Goal: Find contact information: Find contact information

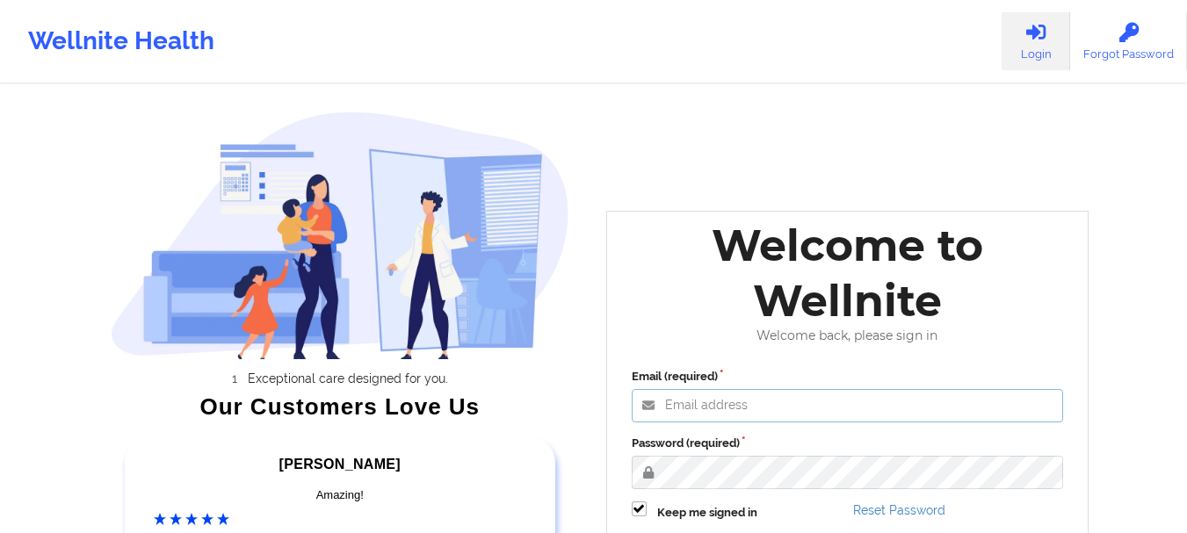
type input "[EMAIL_ADDRESS][DOMAIN_NAME]"
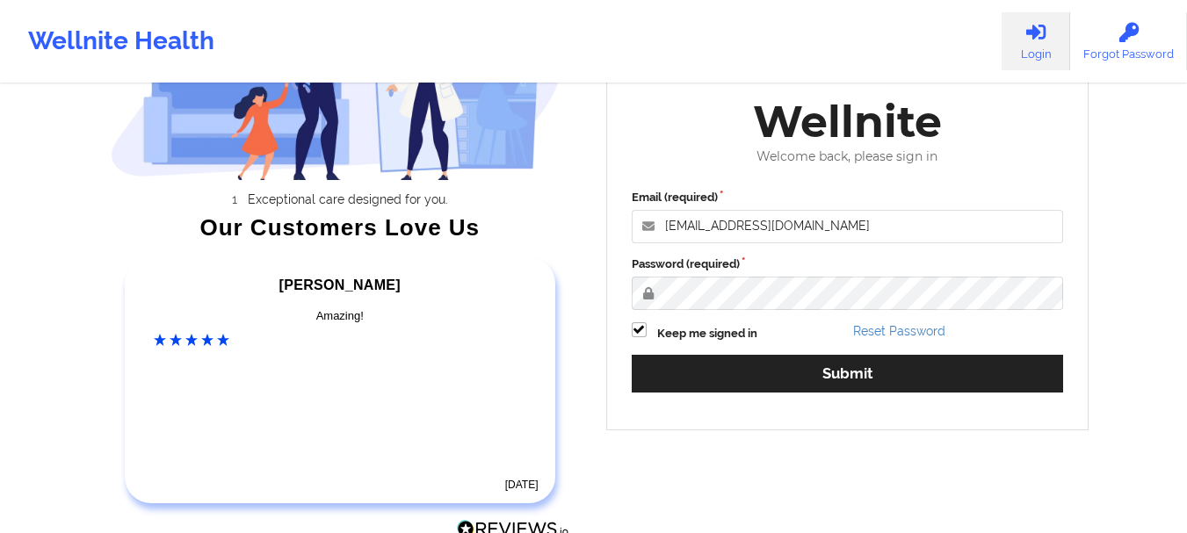
scroll to position [205, 0]
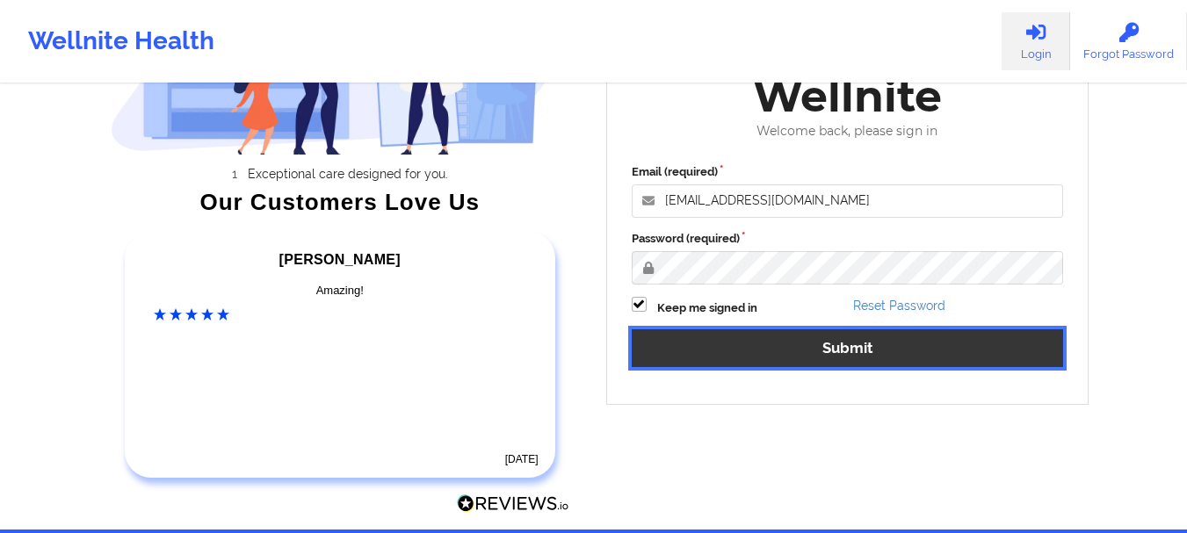
click at [841, 338] on button "Submit" at bounding box center [847, 348] width 432 height 38
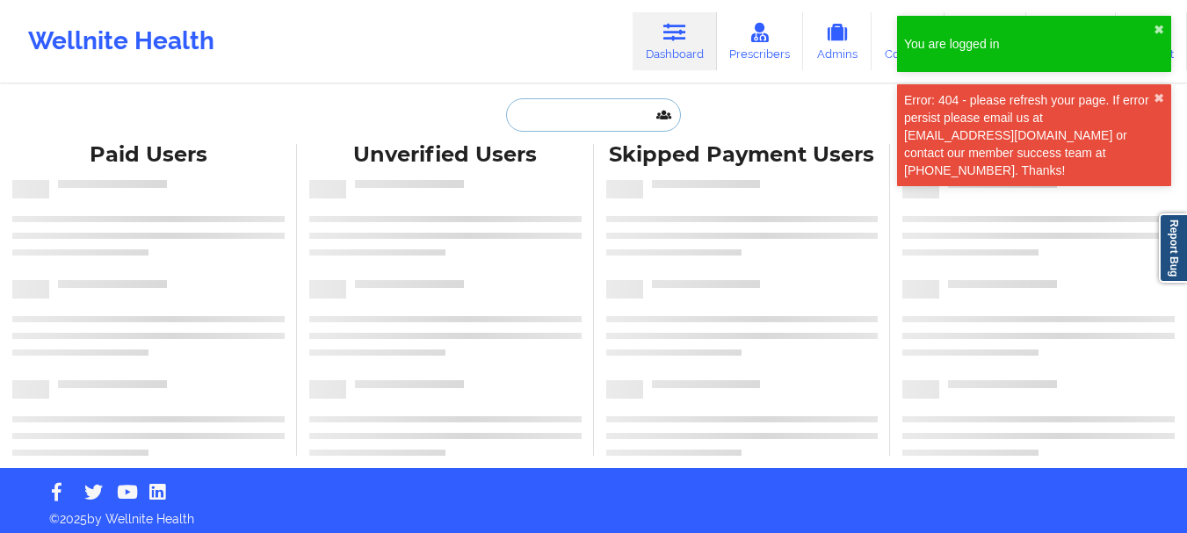
click at [564, 123] on input "text" at bounding box center [593, 114] width 174 height 33
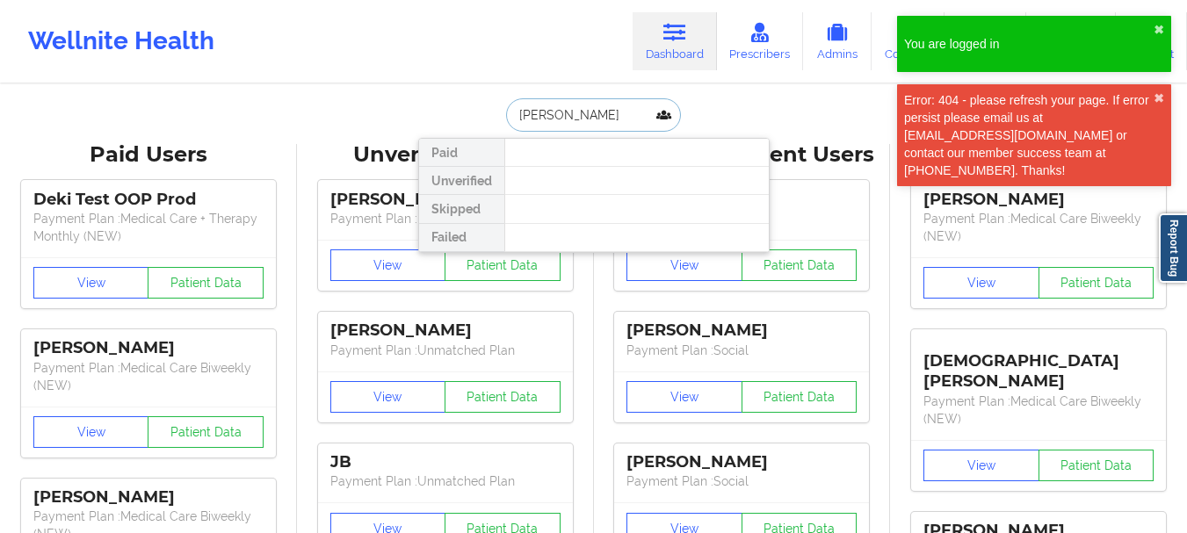
type input "[PERSON_NAME]"
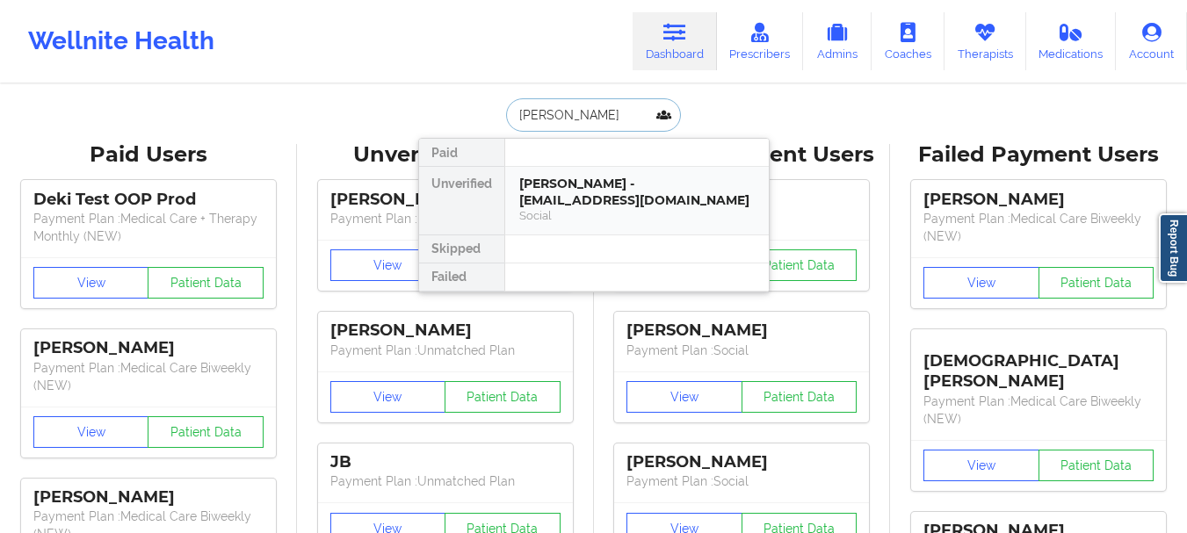
click at [576, 183] on div "[PERSON_NAME] - [EMAIL_ADDRESS][DOMAIN_NAME]" at bounding box center [636, 192] width 235 height 32
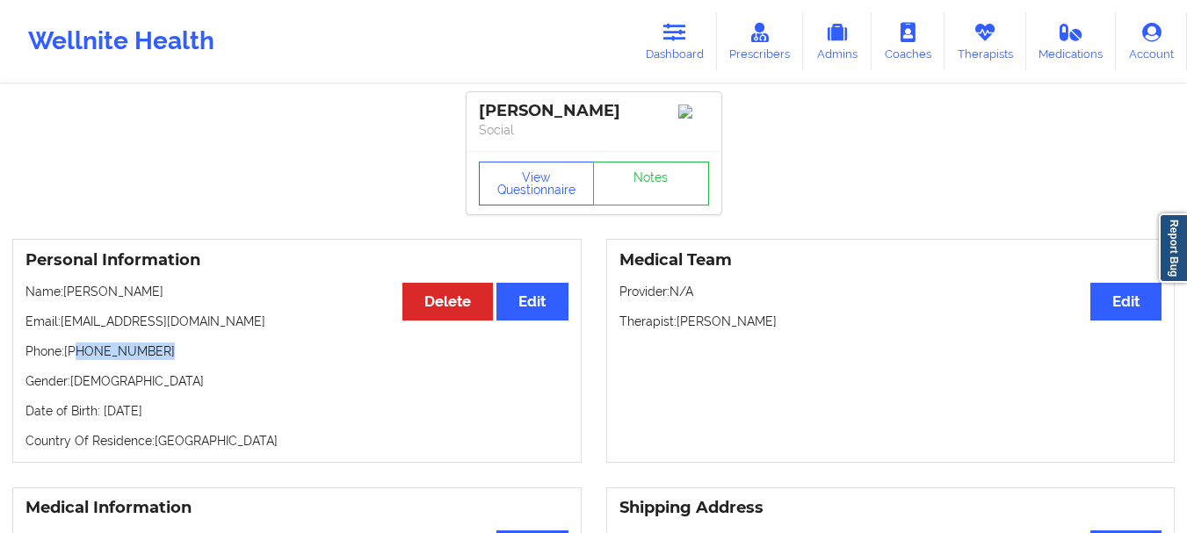
drag, startPoint x: 155, startPoint y: 350, endPoint x: 77, endPoint y: 357, distance: 78.4
click at [77, 357] on p "Phone: [PHONE_NUMBER]" at bounding box center [296, 352] width 543 height 18
copy p "[PHONE_NUMBER]"
click at [660, 56] on link "Dashboard" at bounding box center [674, 41] width 84 height 58
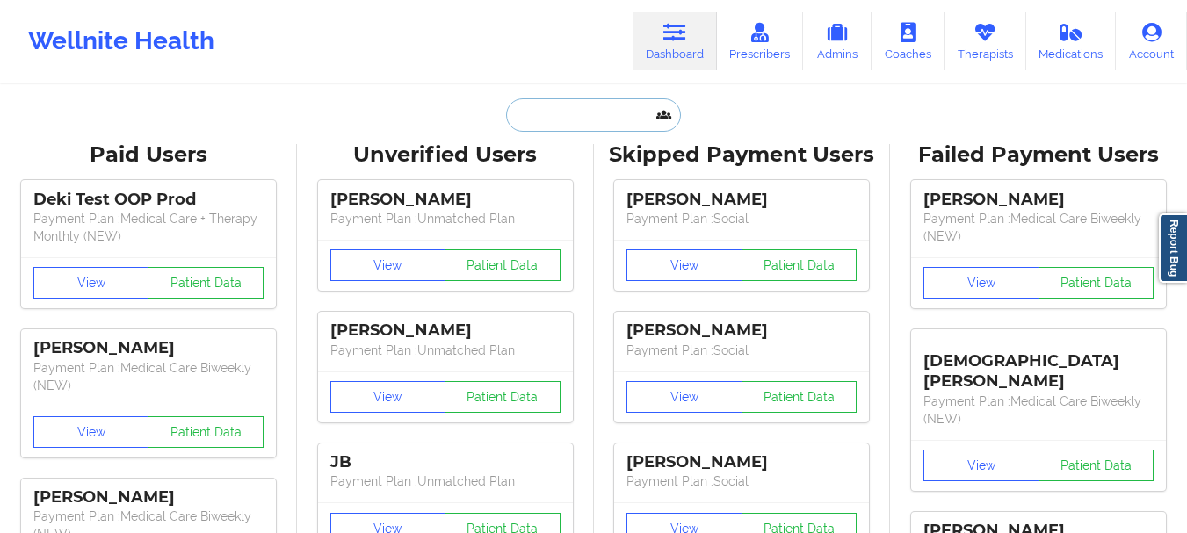
click at [539, 130] on input "text" at bounding box center [593, 114] width 174 height 33
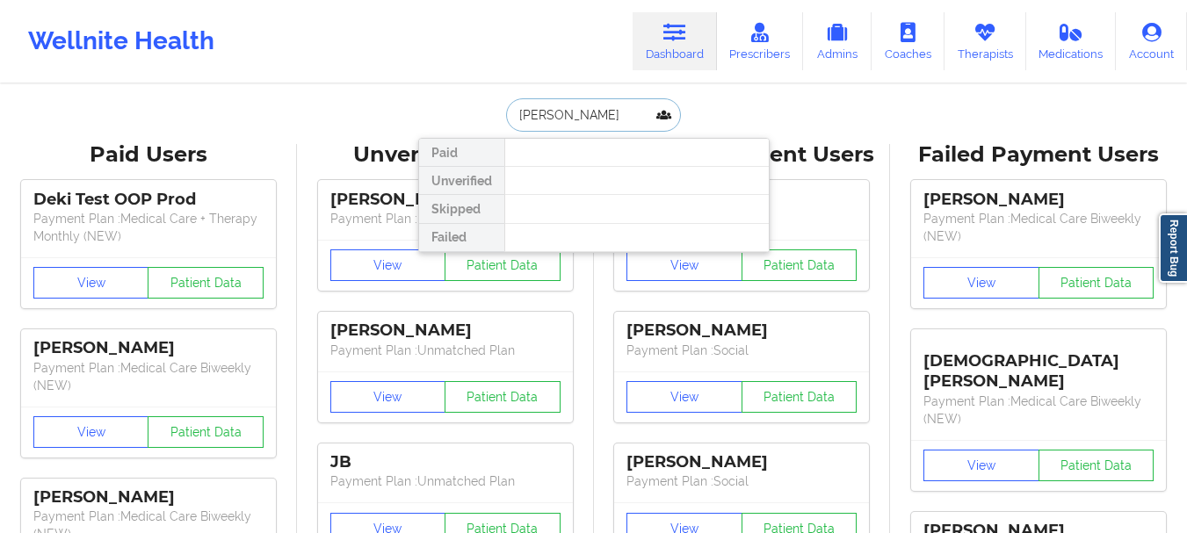
type input "[PERSON_NAME]"
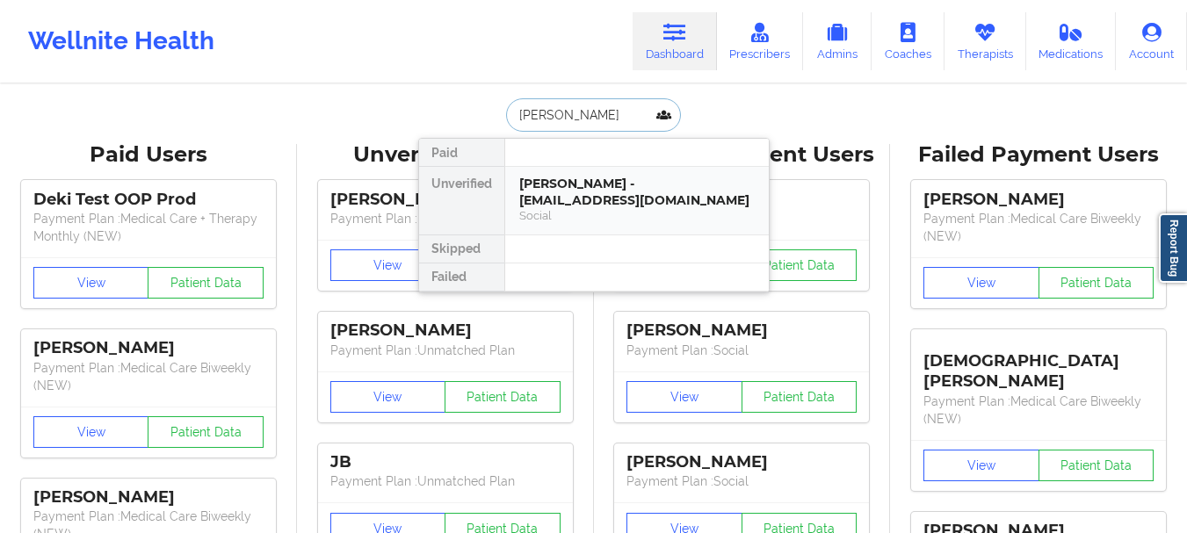
click at [603, 194] on div "[PERSON_NAME] - [EMAIL_ADDRESS][DOMAIN_NAME]" at bounding box center [636, 192] width 235 height 32
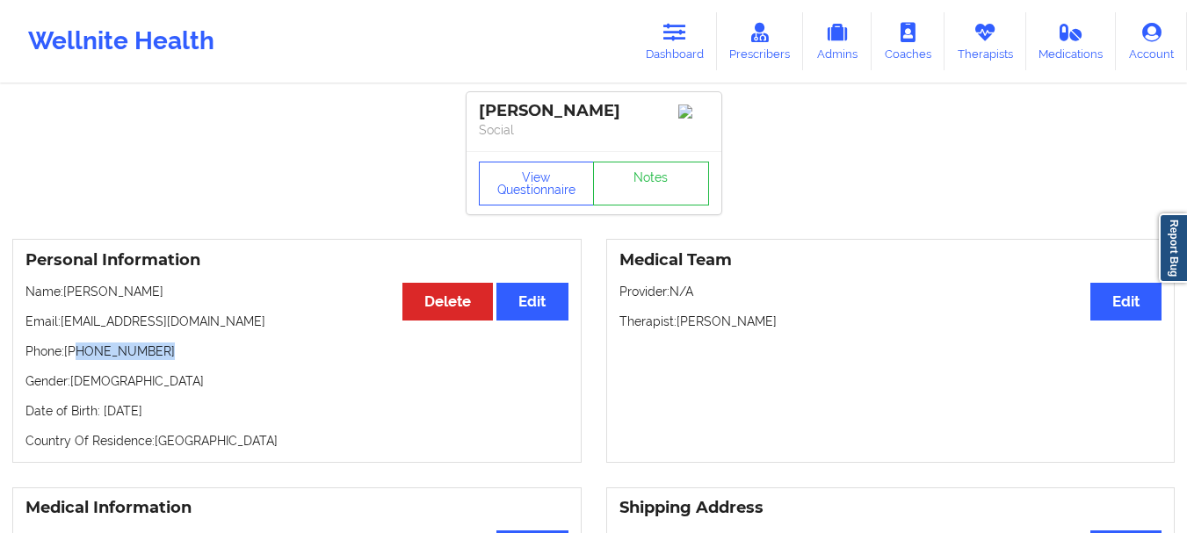
drag, startPoint x: 157, startPoint y: 361, endPoint x: 81, endPoint y: 360, distance: 76.4
click at [81, 360] on p "Phone: [PHONE_NUMBER]" at bounding box center [296, 352] width 543 height 18
copy p "[PHONE_NUMBER]"
click at [681, 35] on icon at bounding box center [674, 32] width 23 height 19
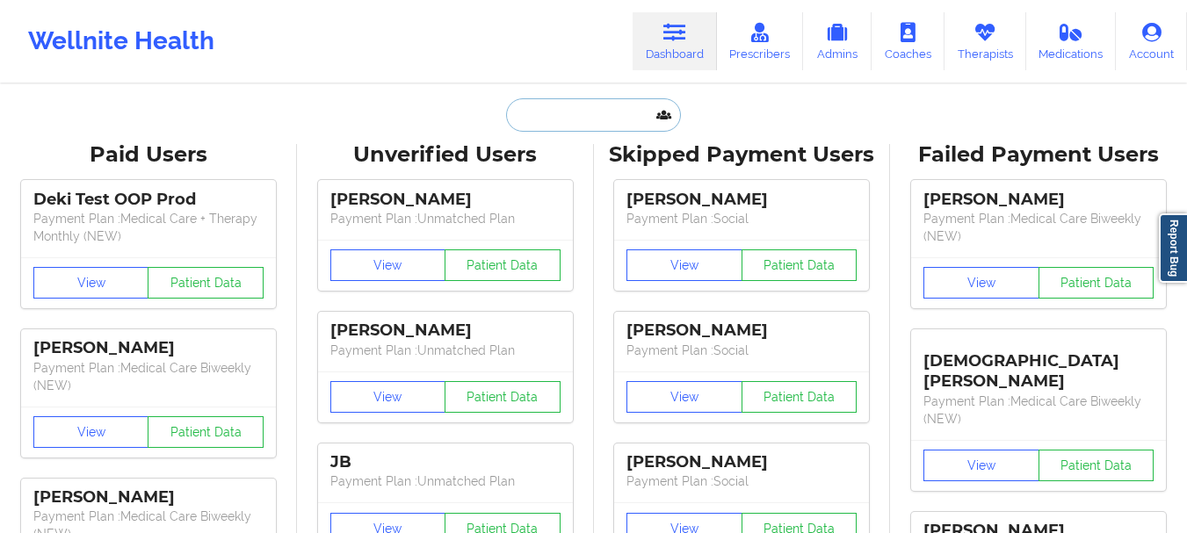
click at [549, 108] on input "text" at bounding box center [593, 114] width 174 height 33
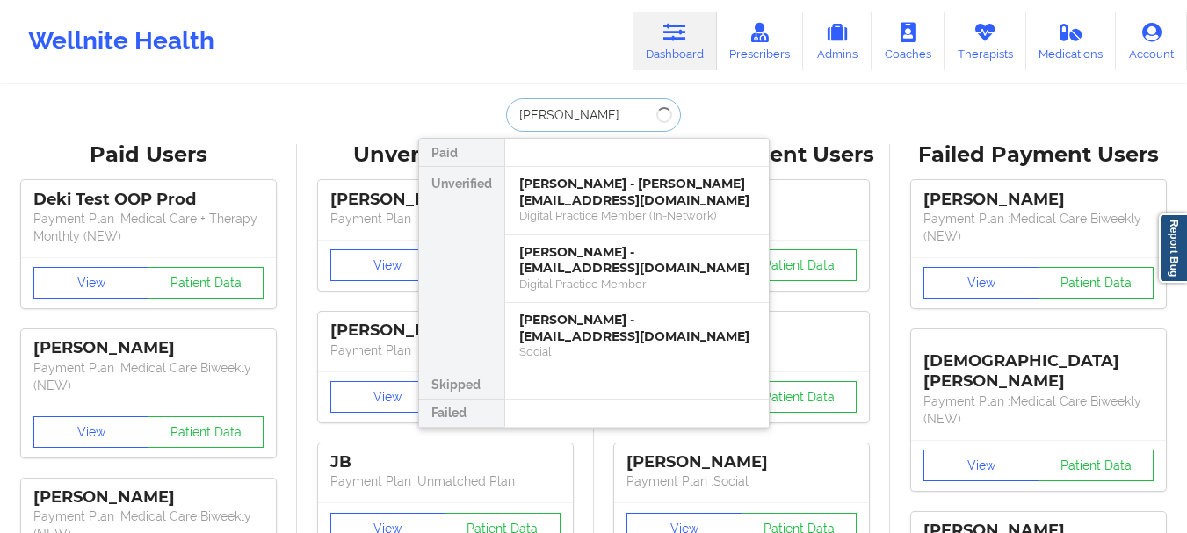
type input "[PERSON_NAME]"
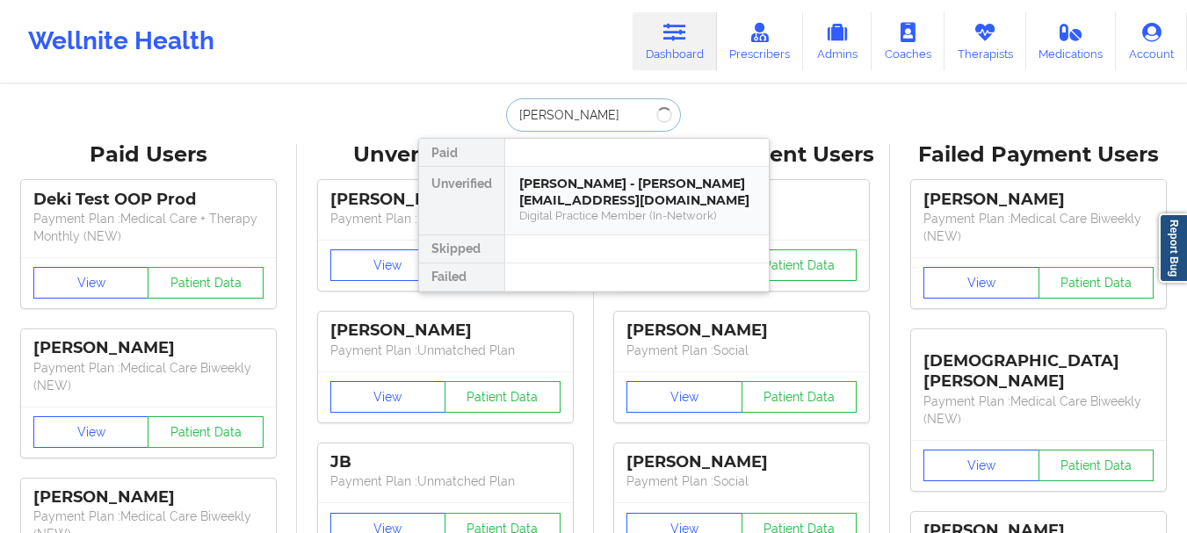
click at [590, 184] on div "[PERSON_NAME] - [PERSON_NAME][EMAIL_ADDRESS][DOMAIN_NAME]" at bounding box center [636, 192] width 235 height 32
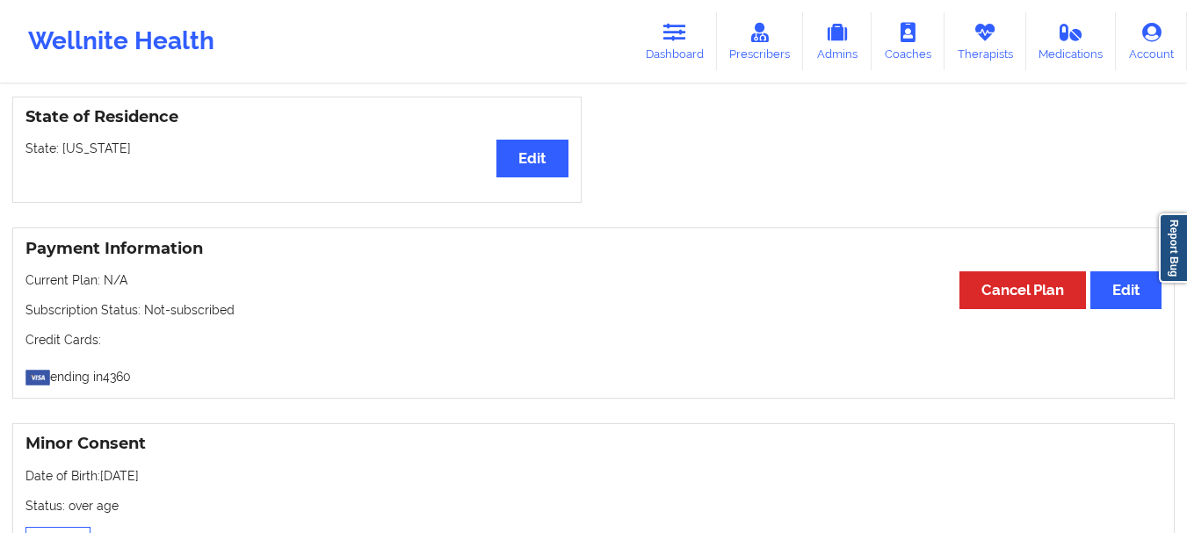
scroll to position [1043, 0]
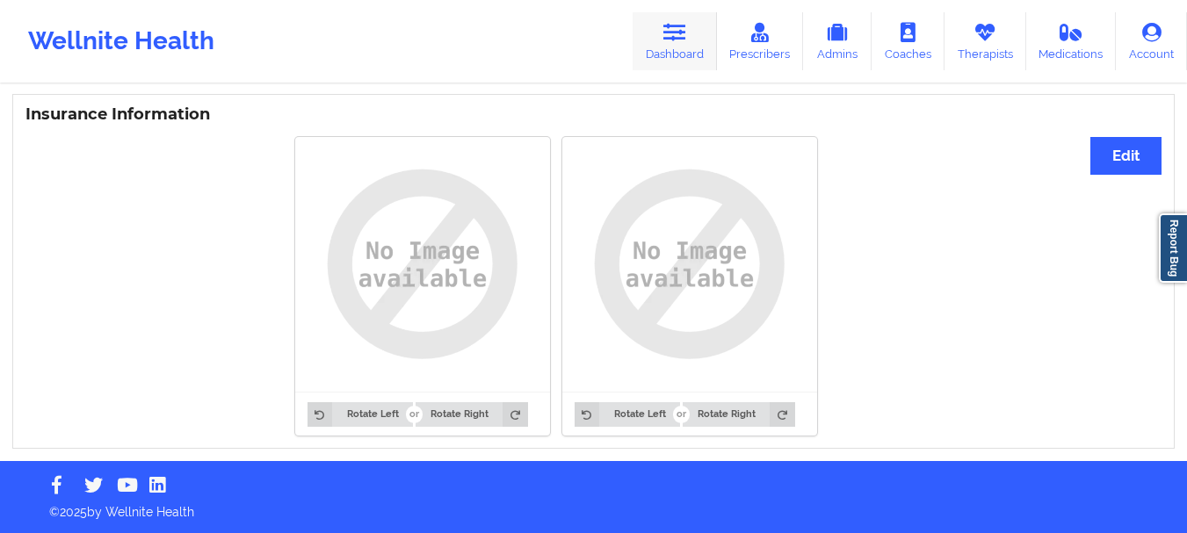
click at [679, 48] on link "Dashboard" at bounding box center [674, 41] width 84 height 58
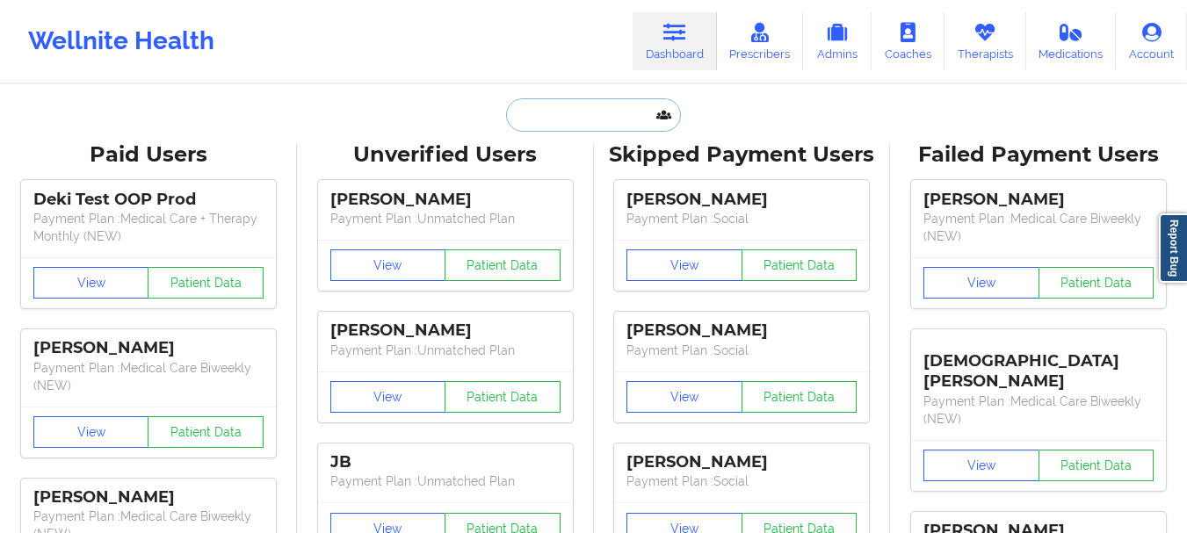
click at [546, 104] on input "text" at bounding box center [593, 114] width 174 height 33
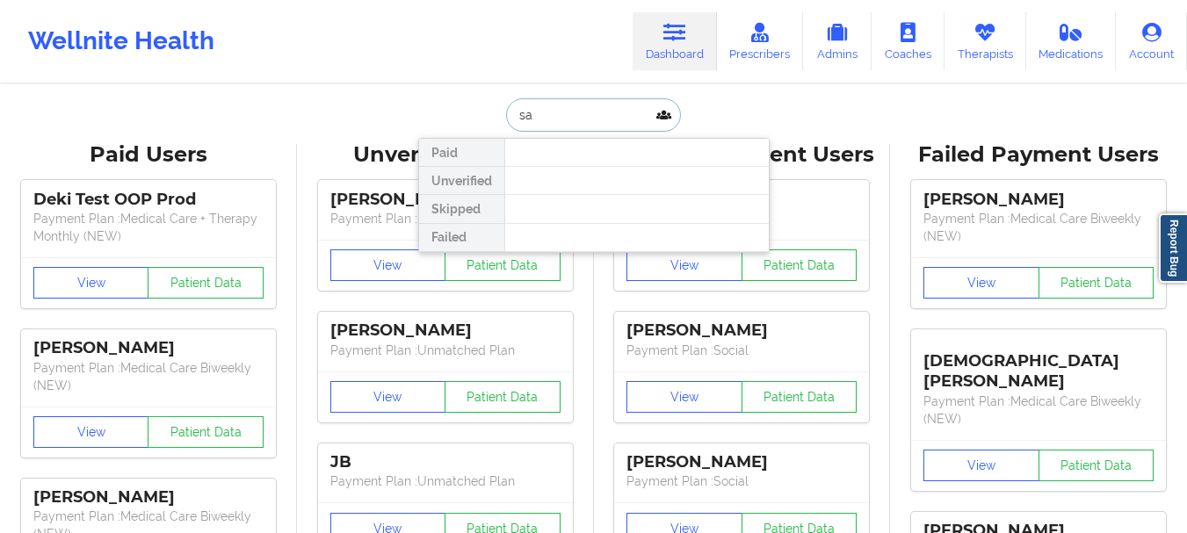
type input "s"
type input "[PERSON_NAME]"
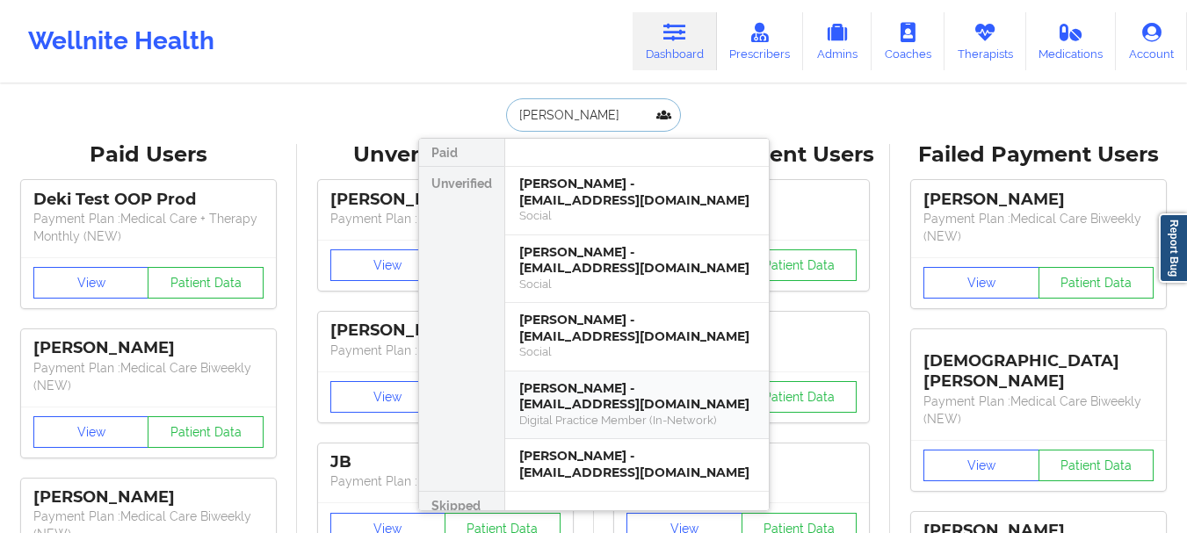
click at [641, 403] on div "[PERSON_NAME] - [EMAIL_ADDRESS][DOMAIN_NAME]" at bounding box center [636, 396] width 235 height 32
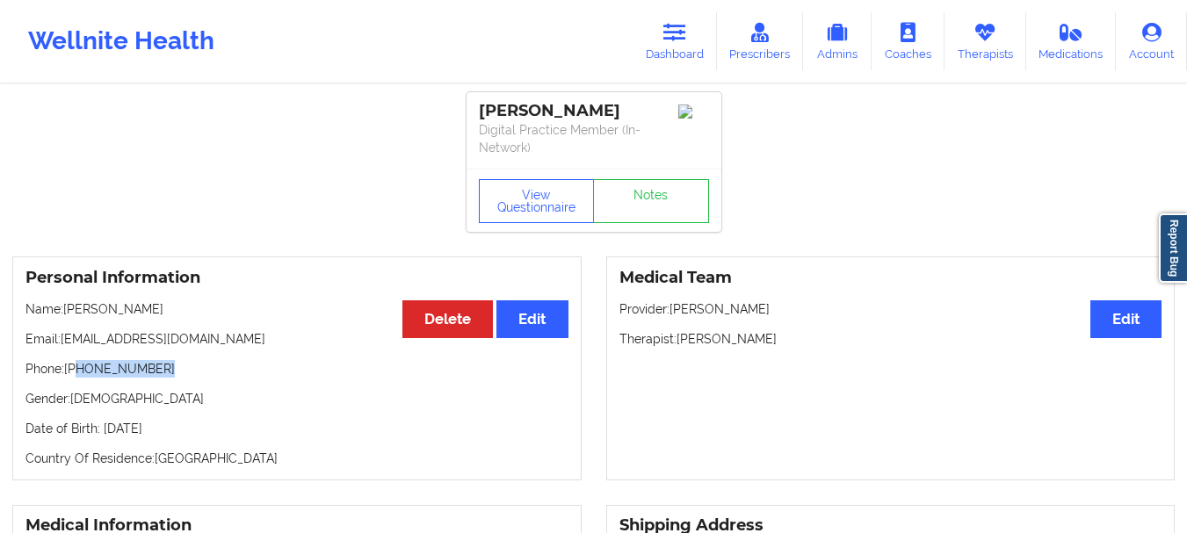
drag, startPoint x: 164, startPoint y: 371, endPoint x: 78, endPoint y: 372, distance: 86.1
click at [78, 372] on p "Phone: [PHONE_NUMBER]" at bounding box center [296, 369] width 543 height 18
copy p "[PHONE_NUMBER]"
click at [695, 38] on link "Dashboard" at bounding box center [674, 41] width 84 height 58
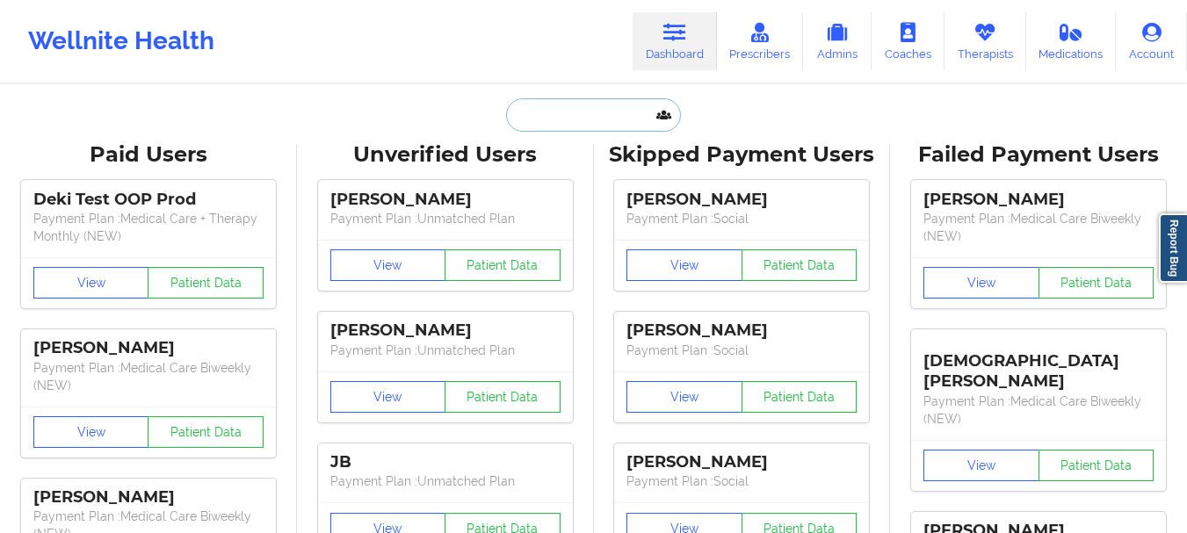
click at [631, 100] on input "text" at bounding box center [593, 114] width 174 height 33
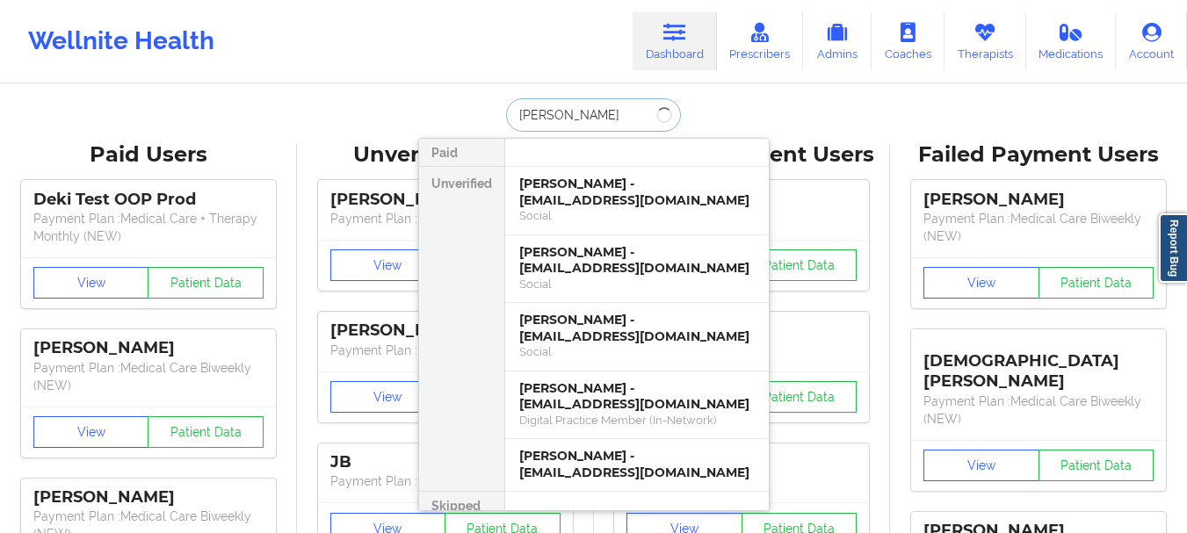
type input "[PERSON_NAME]"
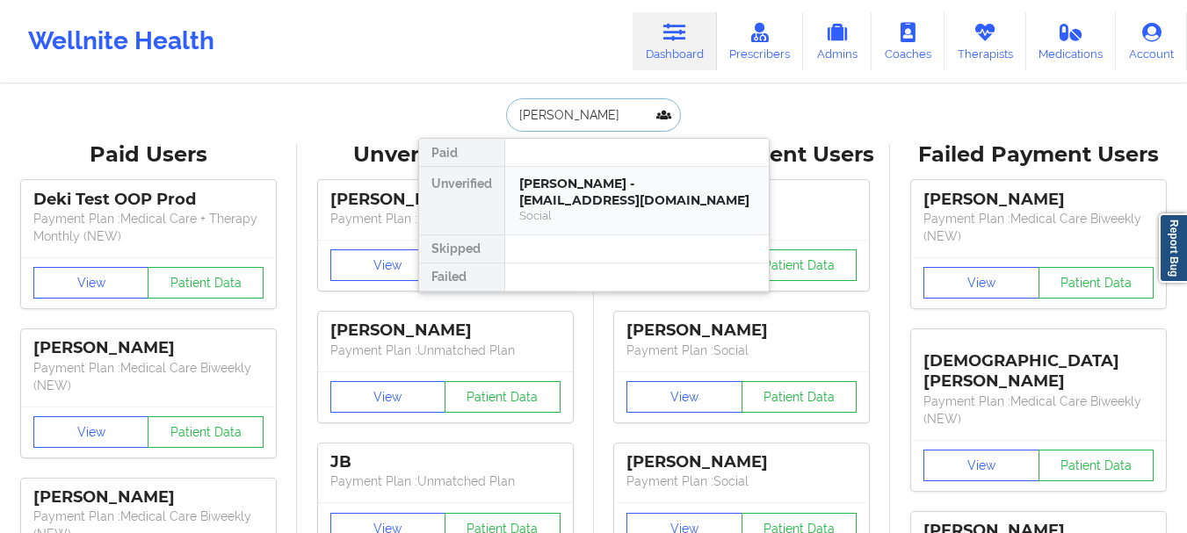
click at [595, 181] on div "[PERSON_NAME] - [EMAIL_ADDRESS][DOMAIN_NAME]" at bounding box center [636, 192] width 235 height 32
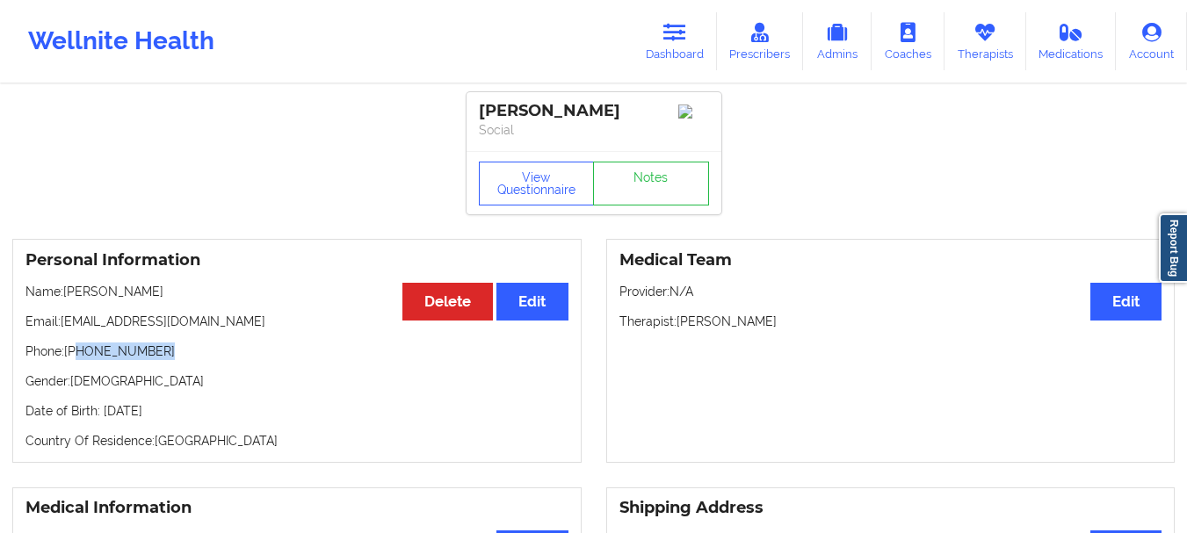
drag, startPoint x: 163, startPoint y: 359, endPoint x: 77, endPoint y: 361, distance: 86.1
click at [77, 360] on p "Phone: [PHONE_NUMBER]" at bounding box center [296, 352] width 543 height 18
copy p "[PHONE_NUMBER]"
click at [678, 56] on link "Dashboard" at bounding box center [674, 41] width 84 height 58
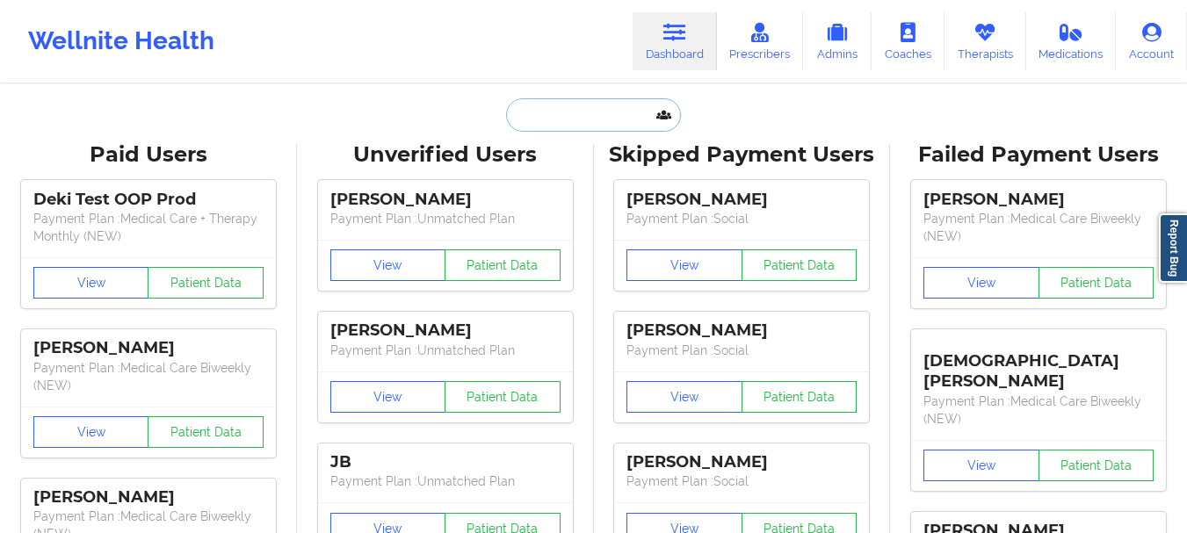
click at [626, 126] on input "text" at bounding box center [593, 114] width 174 height 33
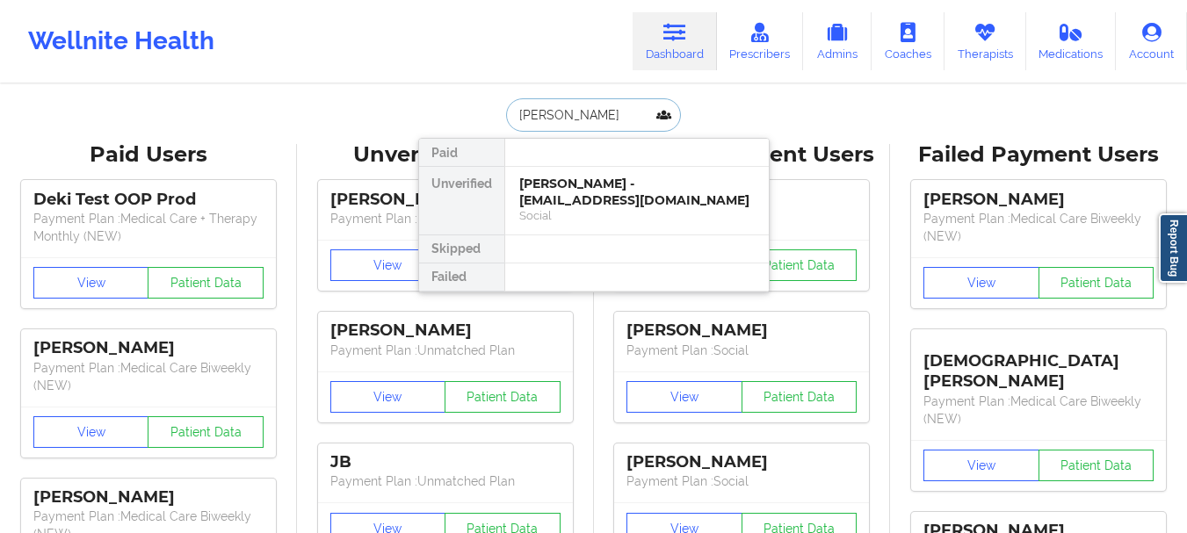
type input "[PERSON_NAME]"
